Goal: Transaction & Acquisition: Book appointment/travel/reservation

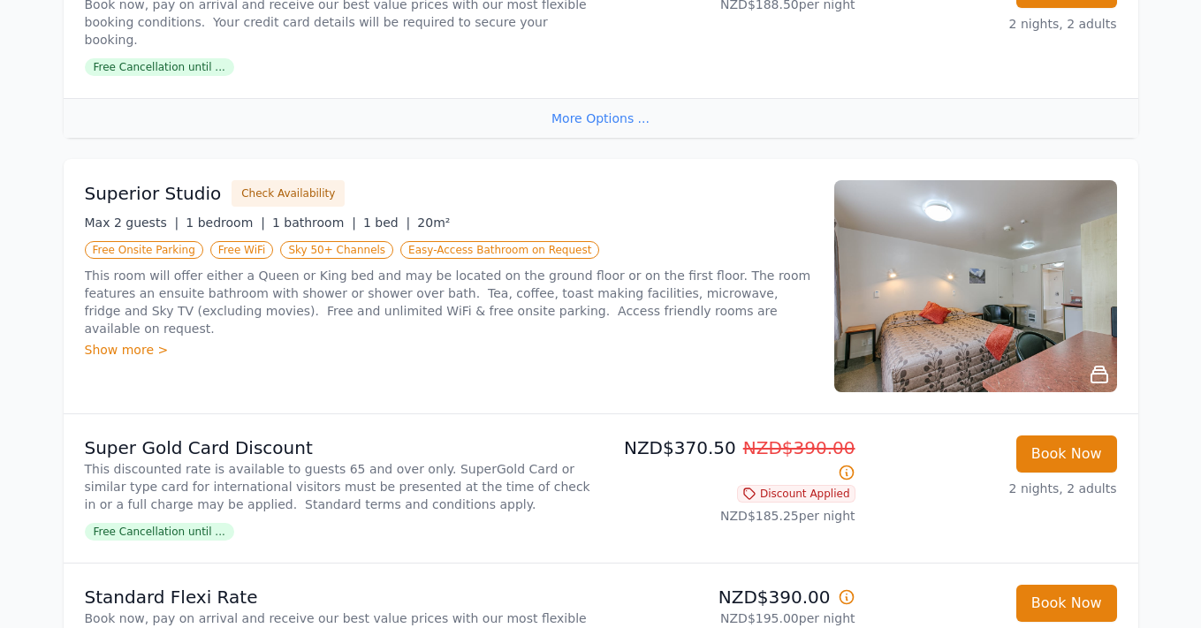
scroll to position [756, 0]
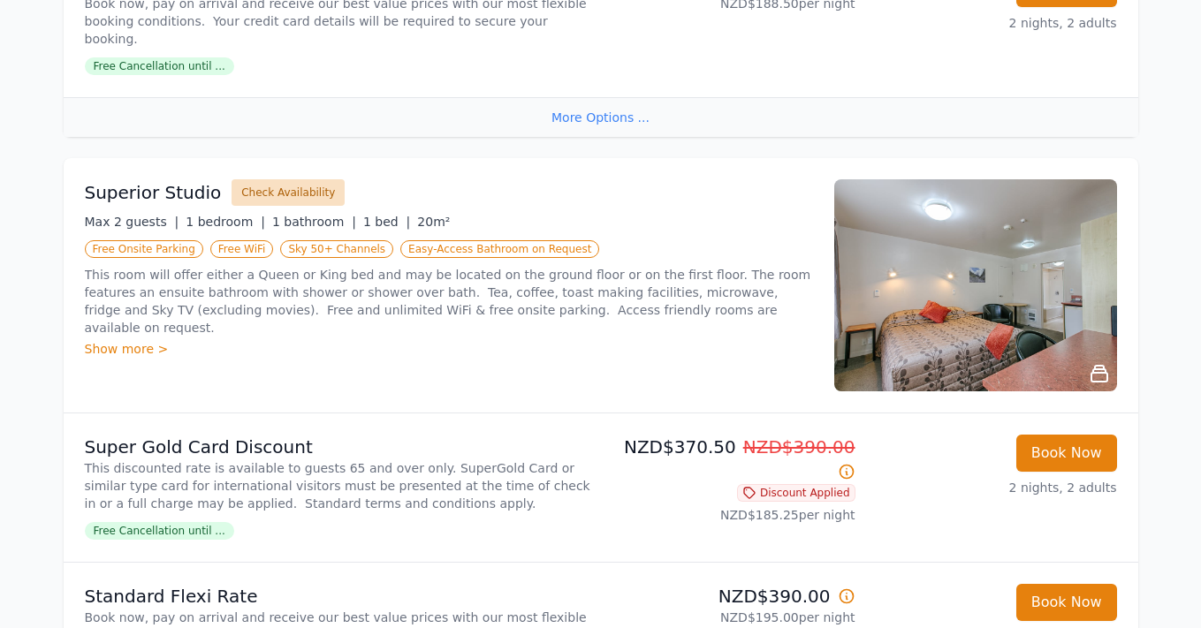
click at [254, 179] on button "Check Availability" at bounding box center [288, 192] width 113 height 27
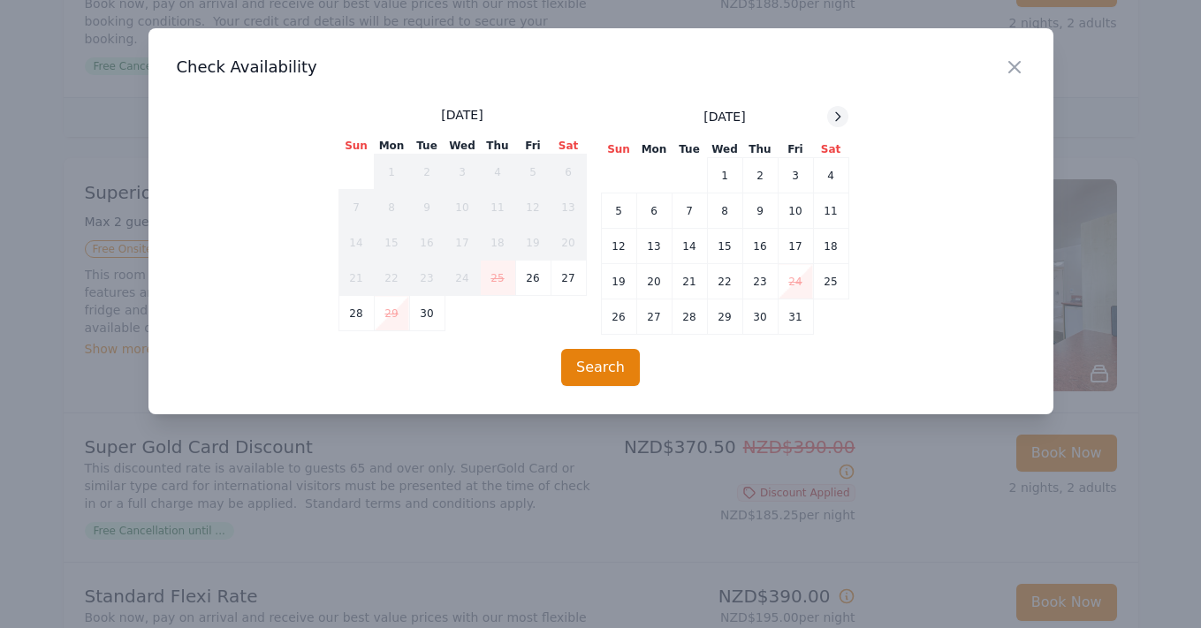
click at [841, 113] on icon at bounding box center [838, 117] width 14 height 14
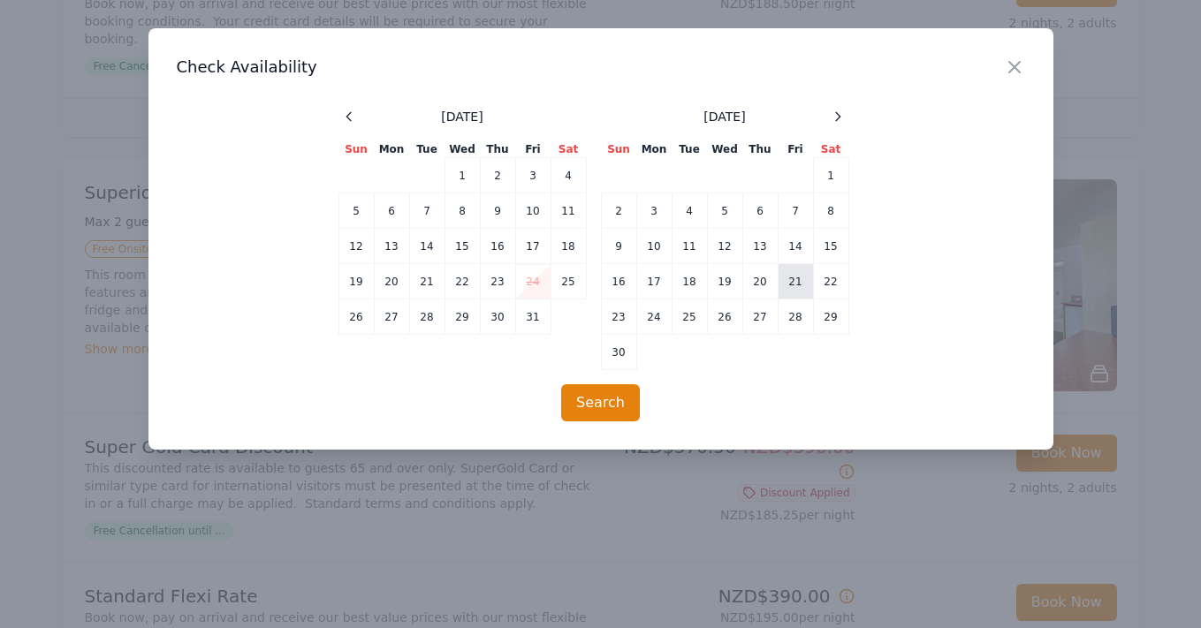
click at [798, 284] on td "21" at bounding box center [795, 281] width 35 height 35
click at [825, 282] on td "22" at bounding box center [830, 281] width 35 height 35
click at [618, 398] on button "Search" at bounding box center [600, 402] width 79 height 37
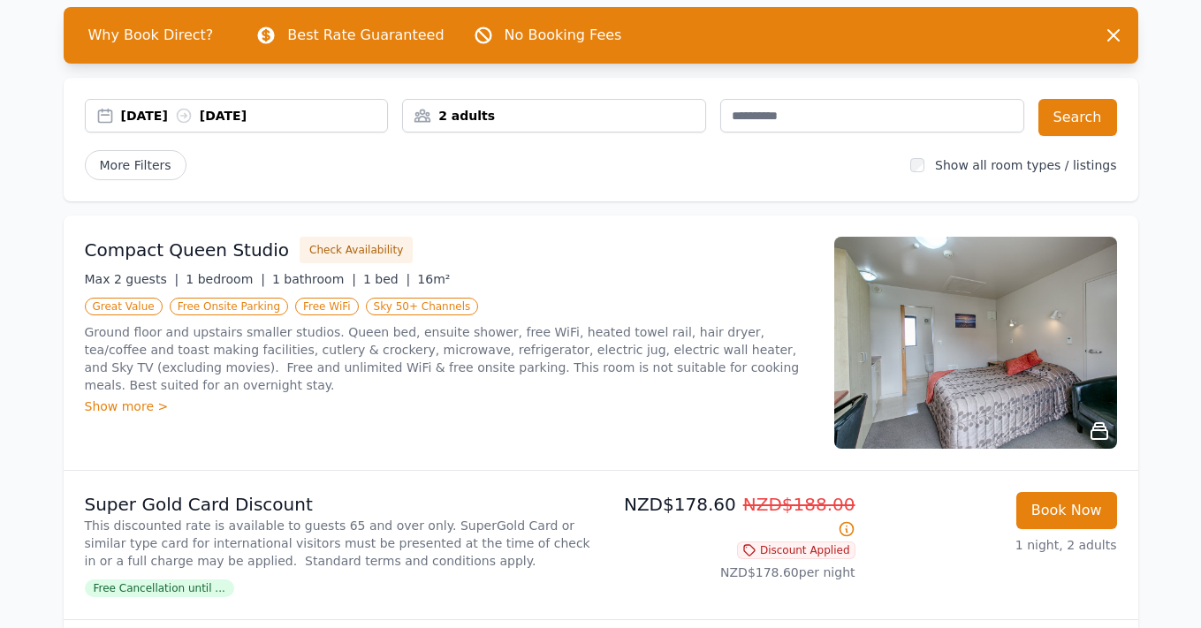
click at [265, 118] on div "[DATE] [DATE]" at bounding box center [254, 116] width 267 height 18
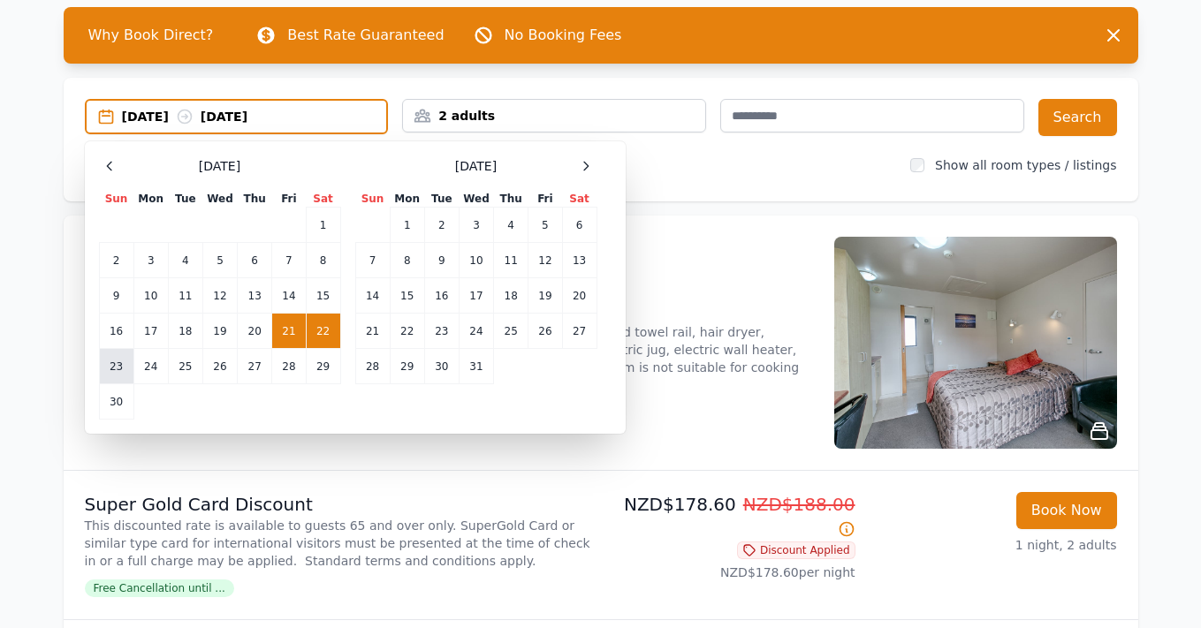
click at [115, 361] on td "23" at bounding box center [116, 366] width 34 height 35
click at [287, 331] on td "21" at bounding box center [289, 331] width 34 height 35
click at [231, 116] on div "[DATE] --" at bounding box center [254, 117] width 265 height 18
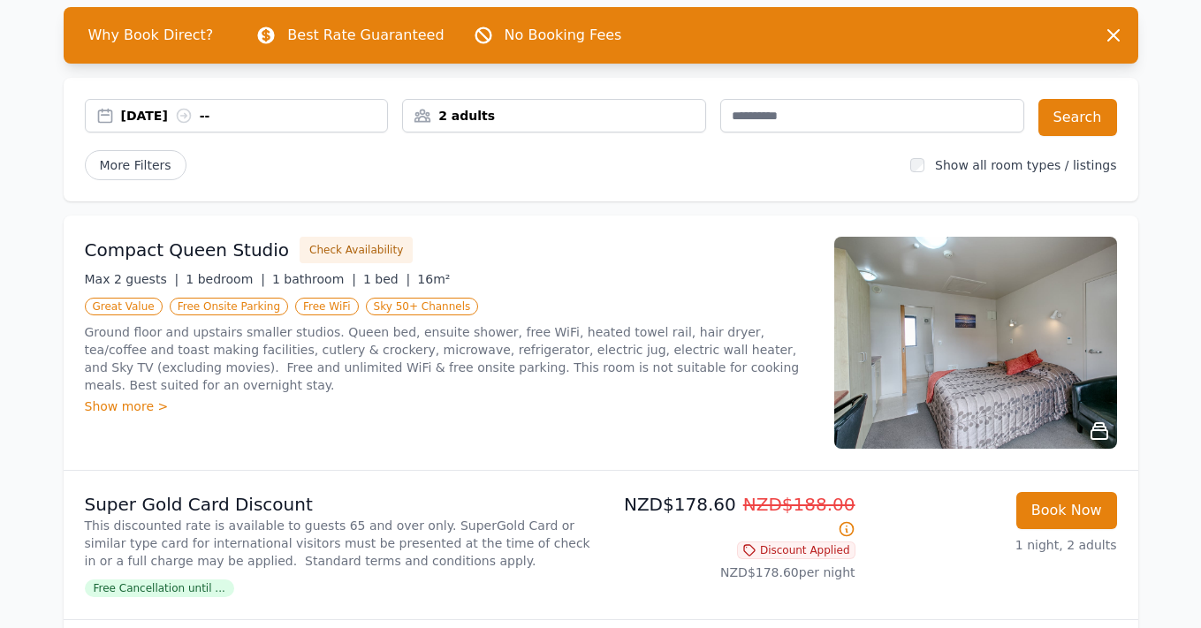
click at [182, 114] on div "[DATE] --" at bounding box center [254, 116] width 267 height 18
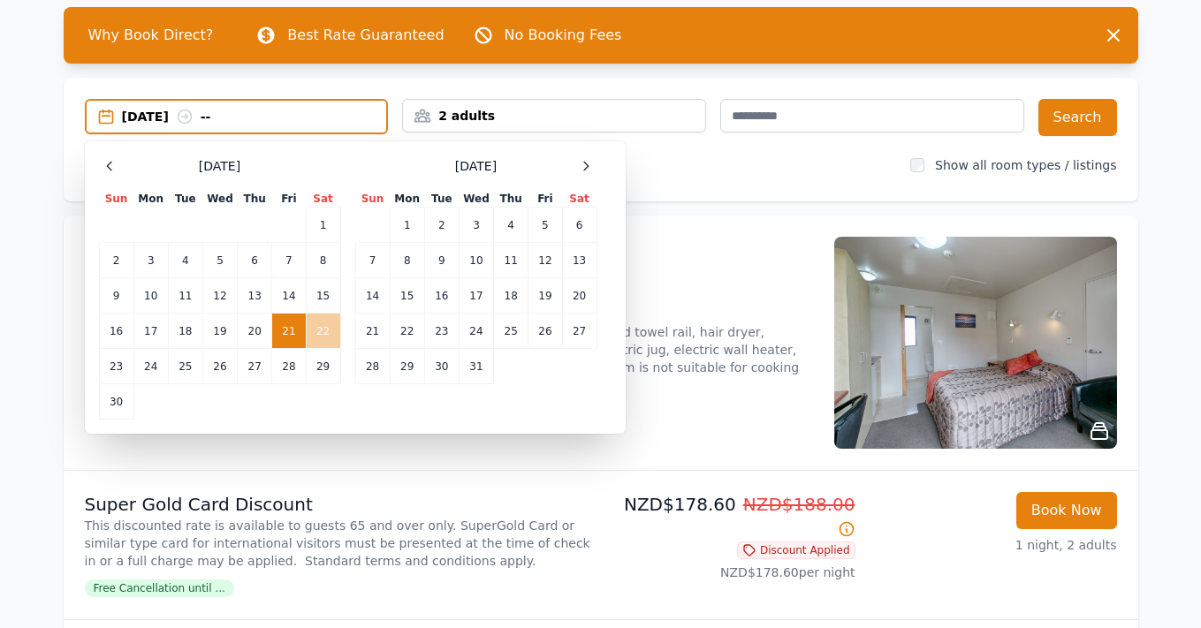
click at [323, 328] on td "22" at bounding box center [323, 331] width 34 height 35
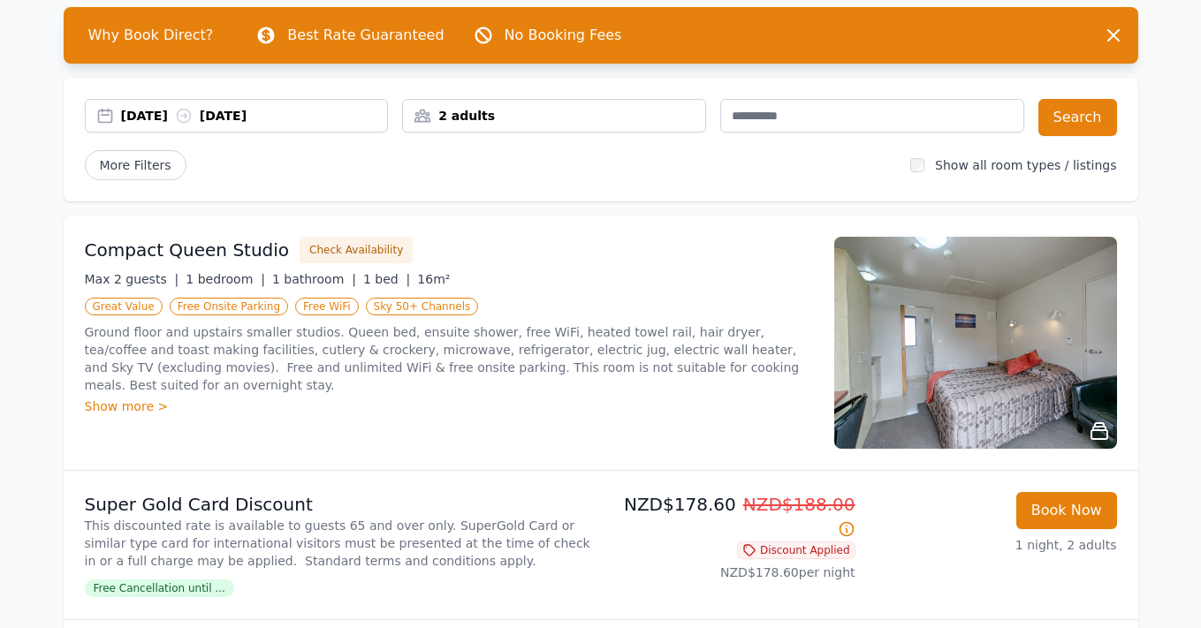
scroll to position [87, 0]
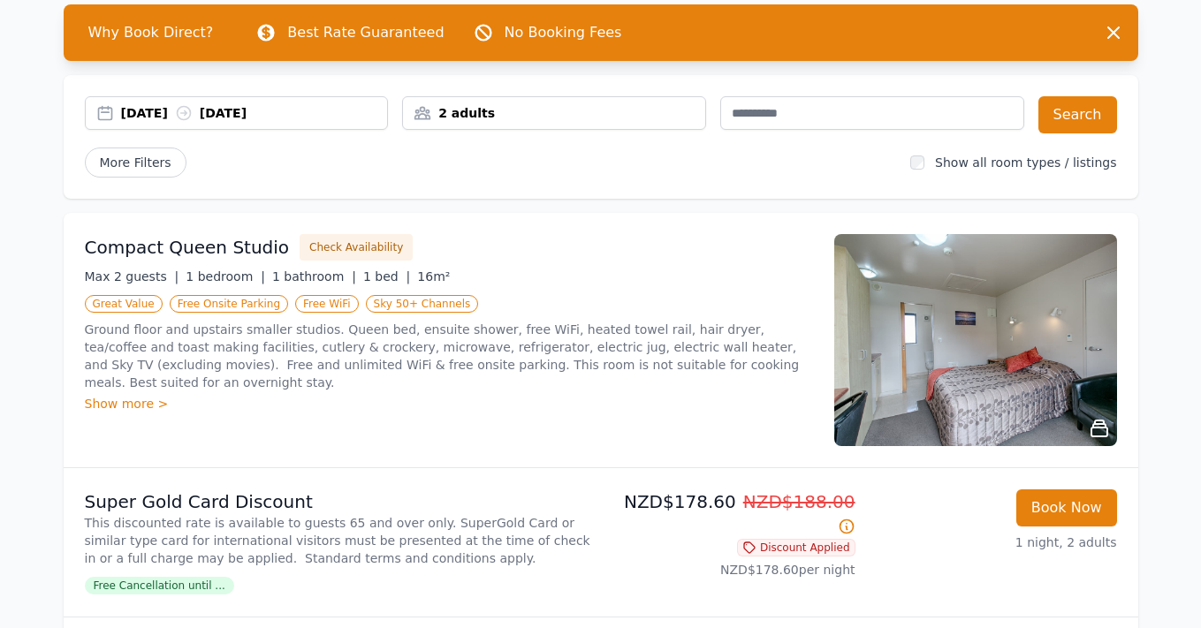
click at [304, 114] on div "[DATE] [DATE]" at bounding box center [254, 113] width 267 height 18
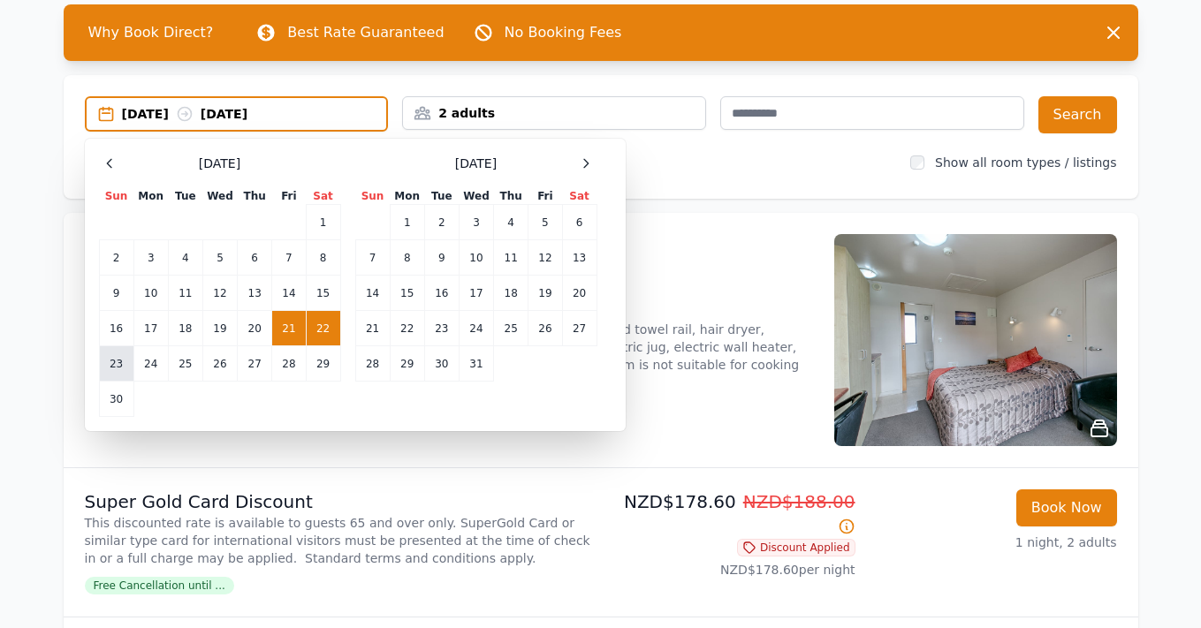
click at [116, 359] on td "23" at bounding box center [116, 363] width 34 height 35
click at [289, 329] on td "21" at bounding box center [289, 328] width 34 height 35
click at [118, 361] on td "23" at bounding box center [116, 363] width 34 height 35
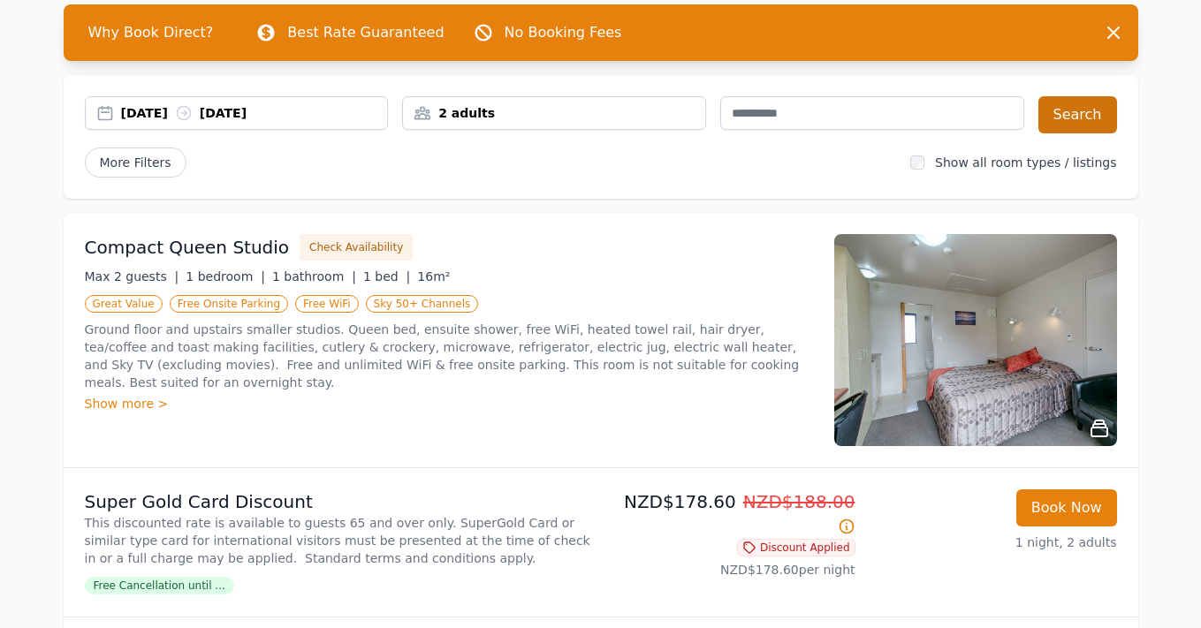
click at [1062, 115] on button "Search" at bounding box center [1077, 114] width 79 height 37
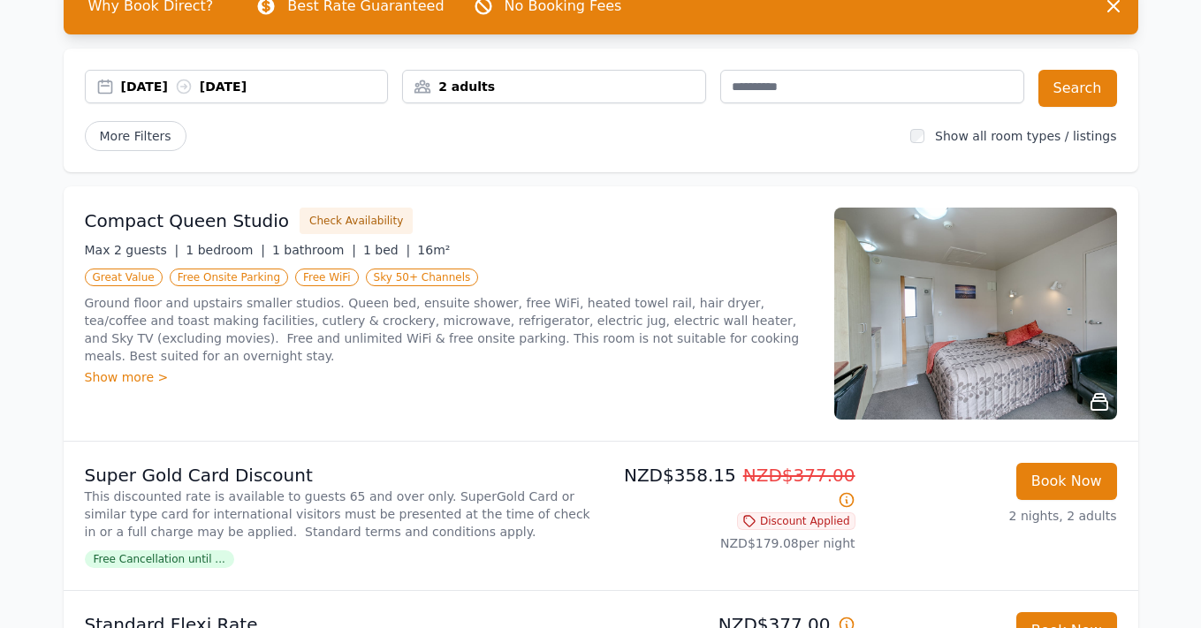
scroll to position [108, 0]
